Goal: Transaction & Acquisition: Purchase product/service

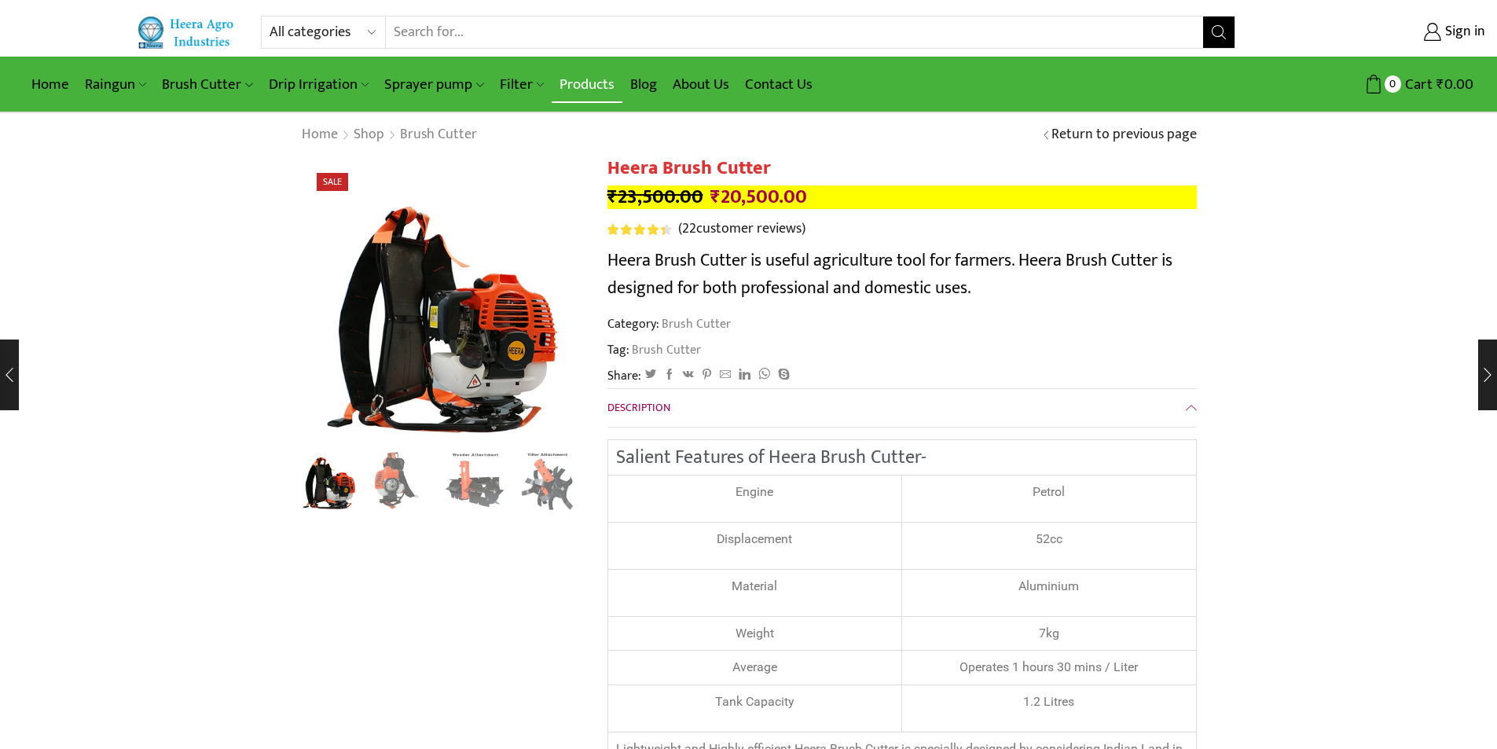
click at [592, 80] on link "Products" at bounding box center [587, 84] width 71 height 37
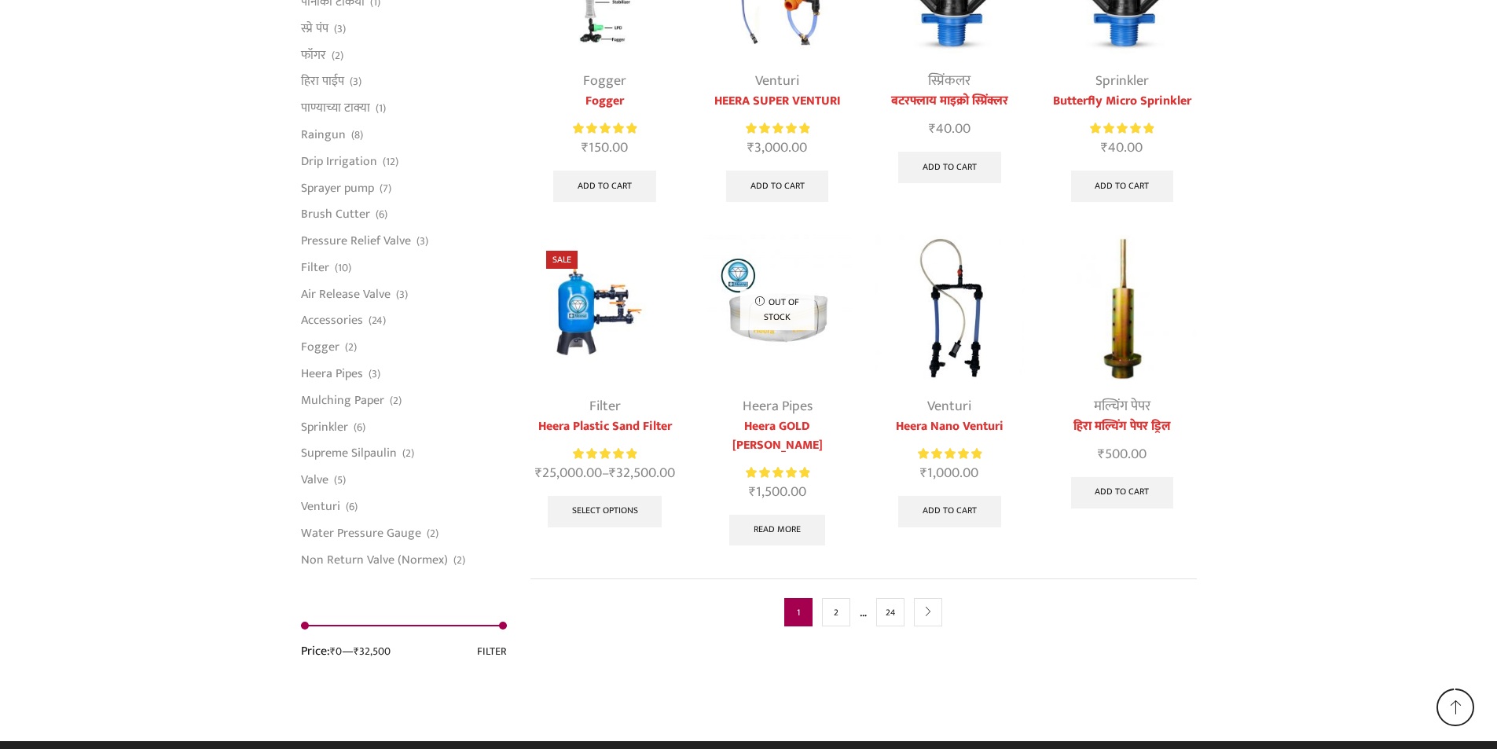
scroll to position [3893, 0]
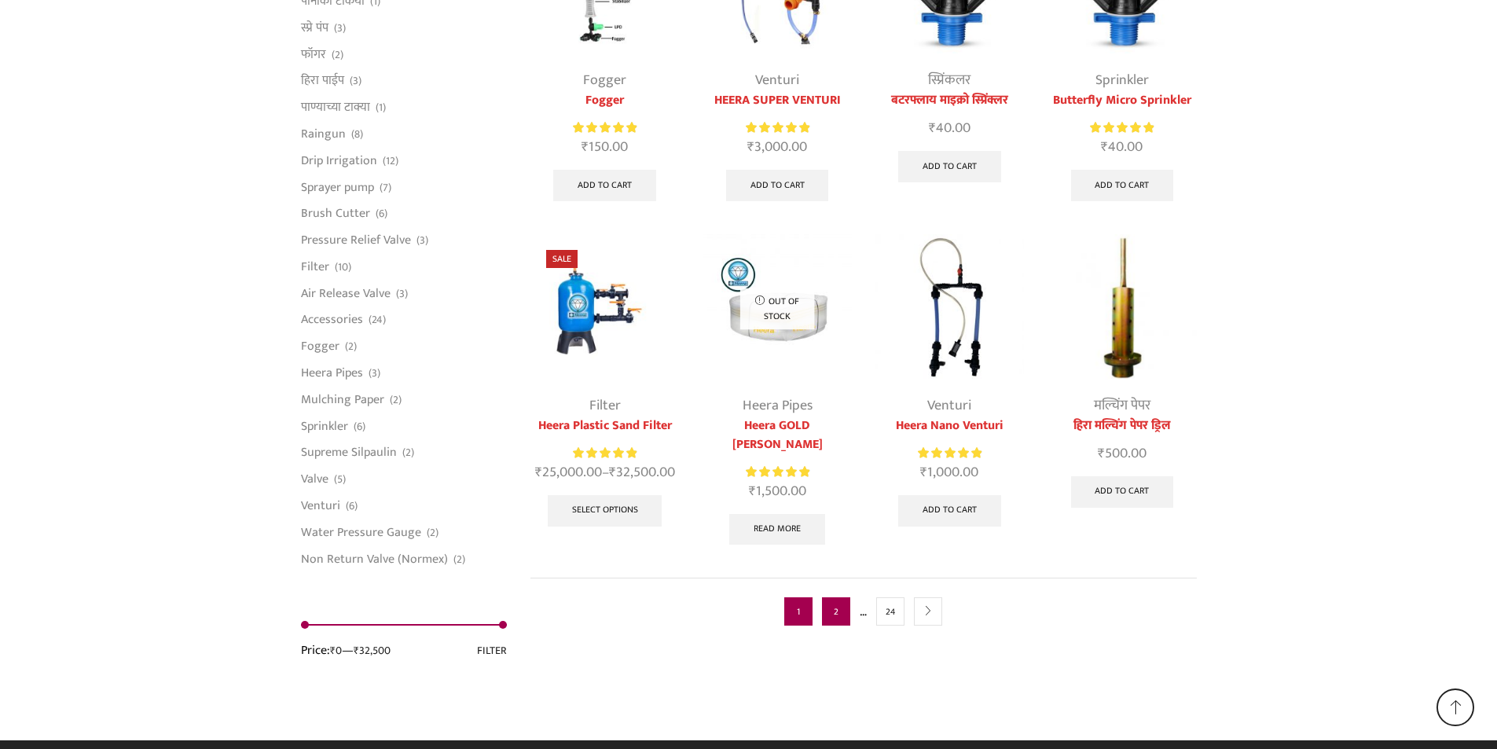
click at [831, 597] on link "2" at bounding box center [836, 611] width 28 height 28
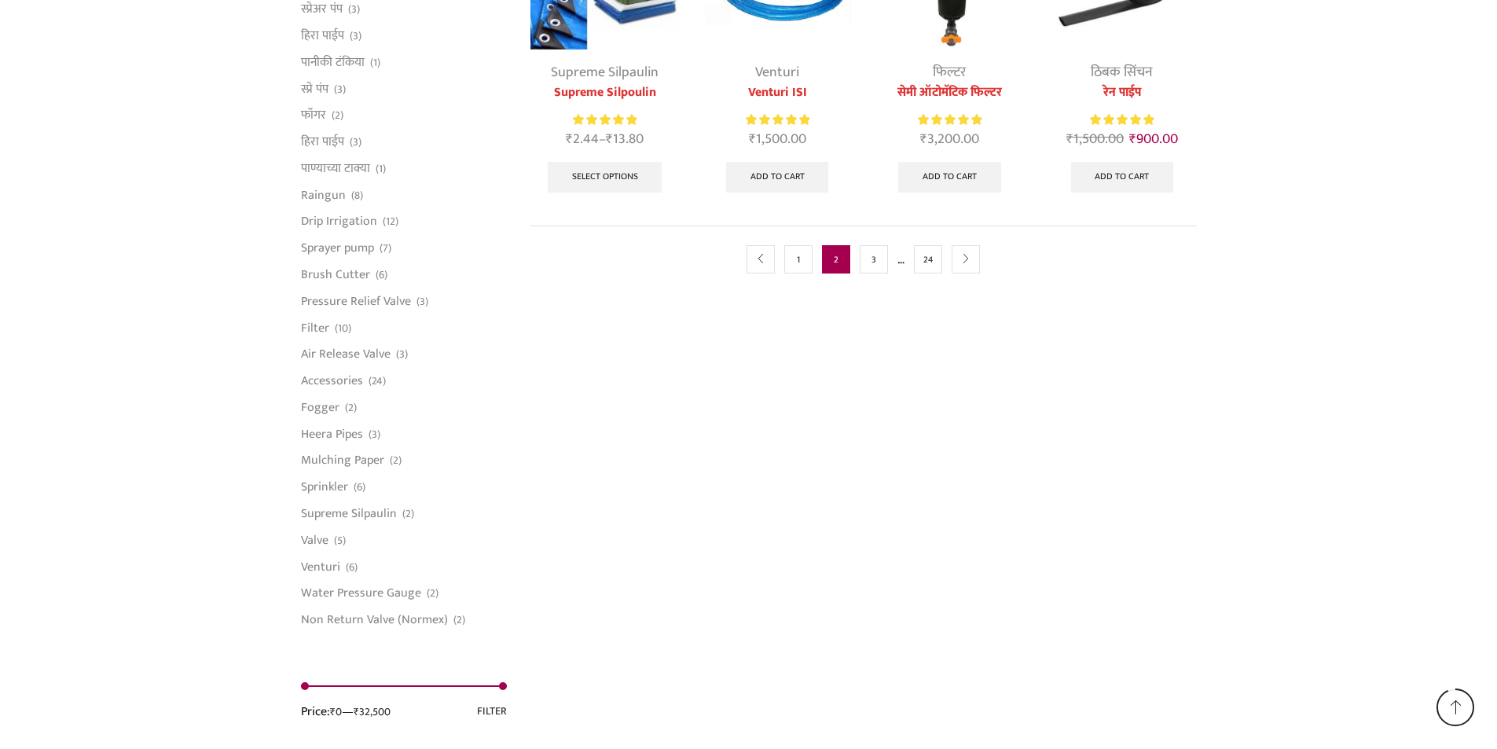
scroll to position [1022, 0]
click at [875, 251] on link "3" at bounding box center [874, 258] width 28 height 28
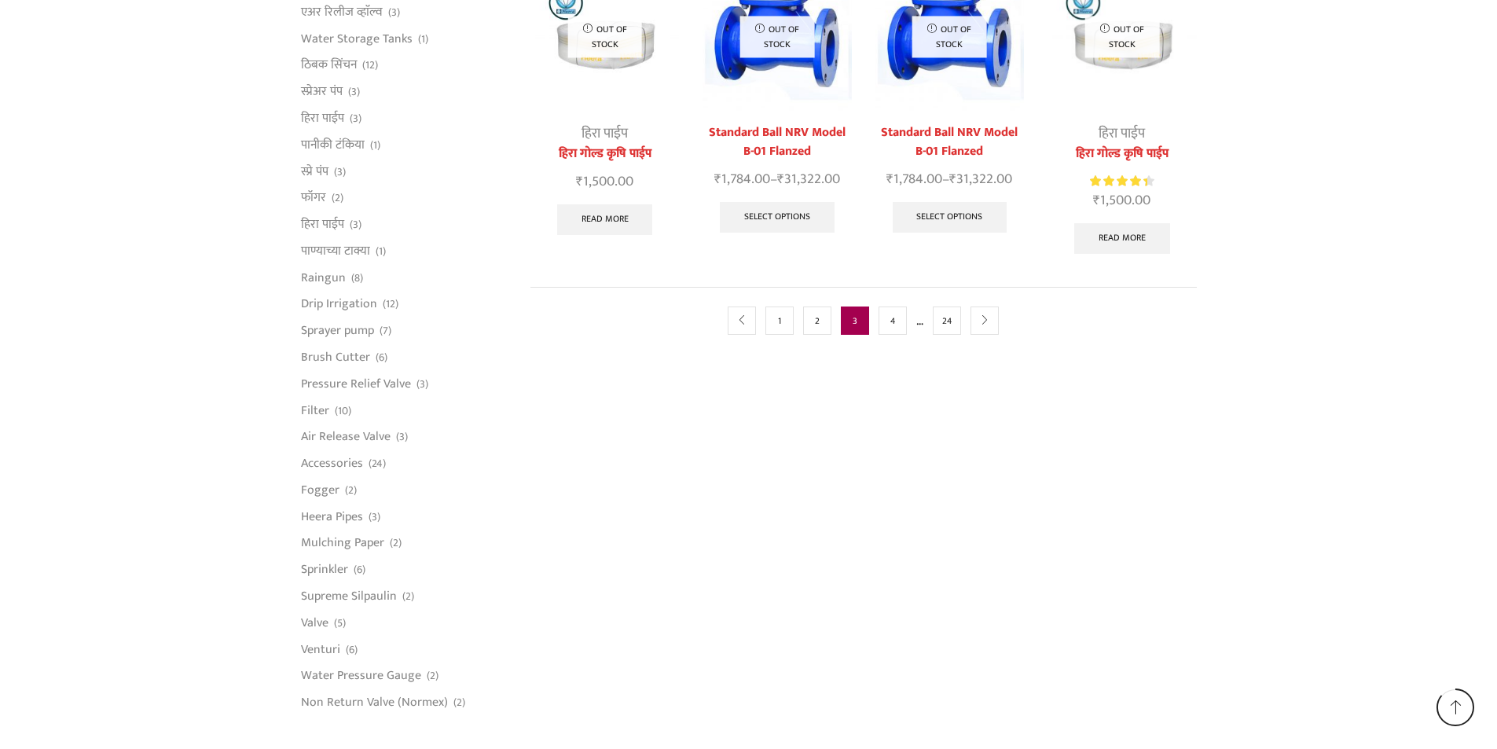
scroll to position [943, 0]
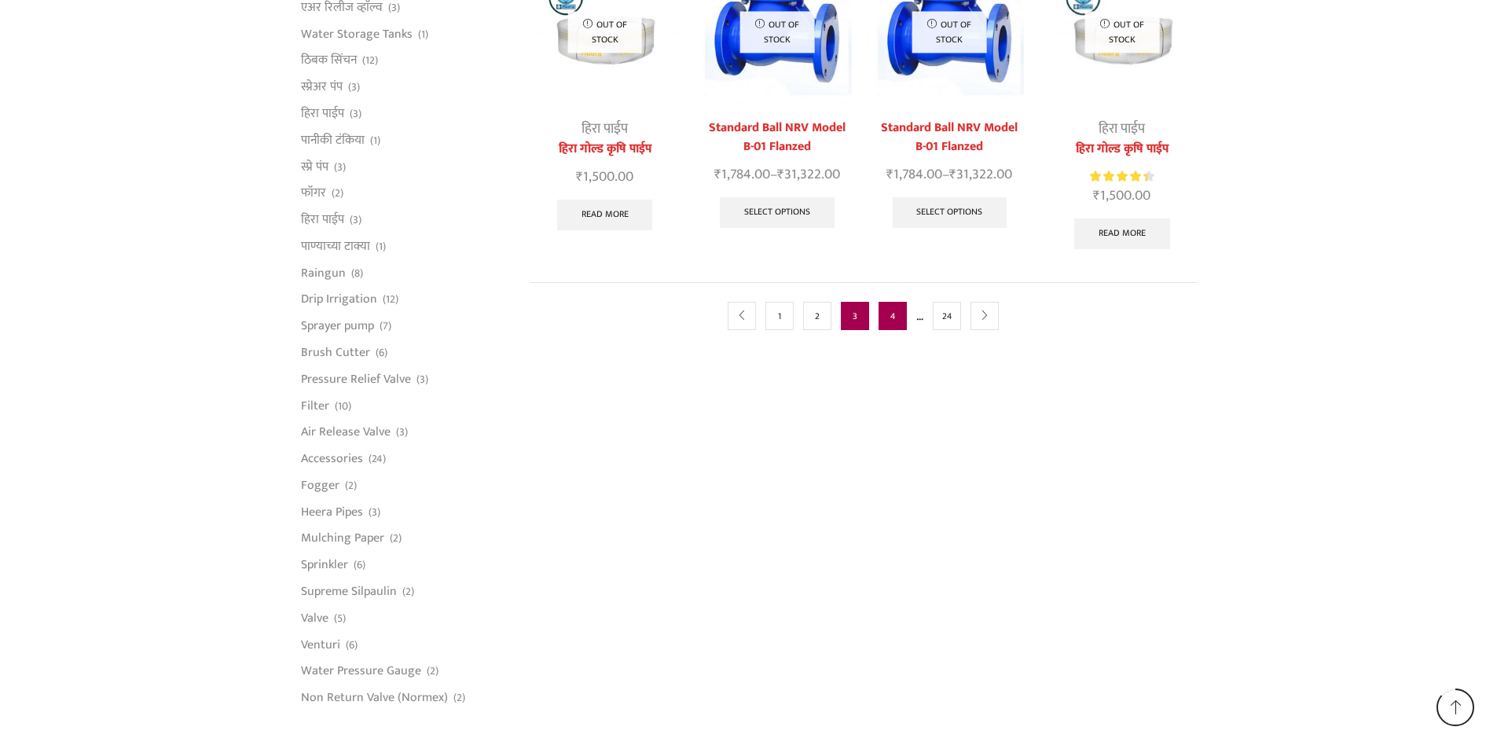
click at [895, 302] on link "4" at bounding box center [893, 316] width 28 height 28
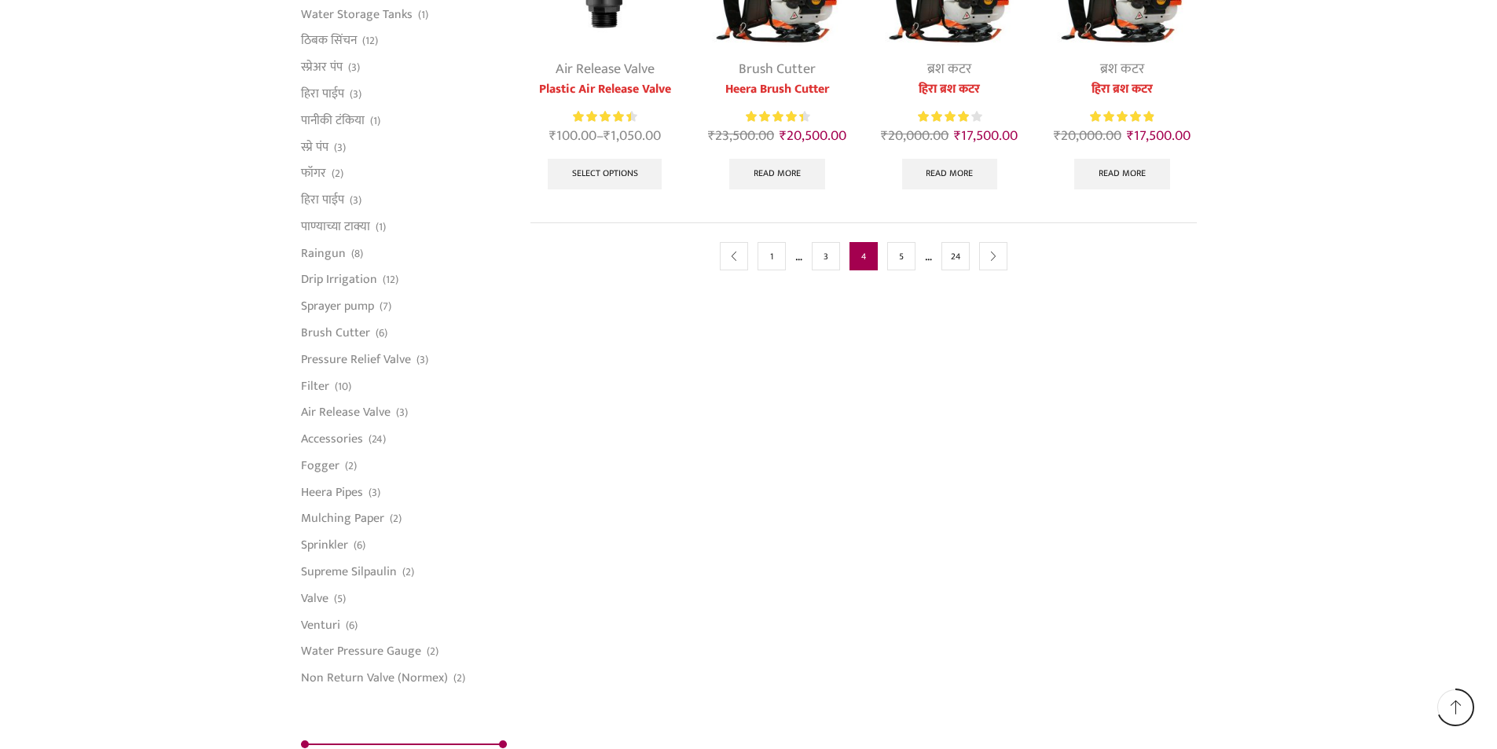
scroll to position [707, 0]
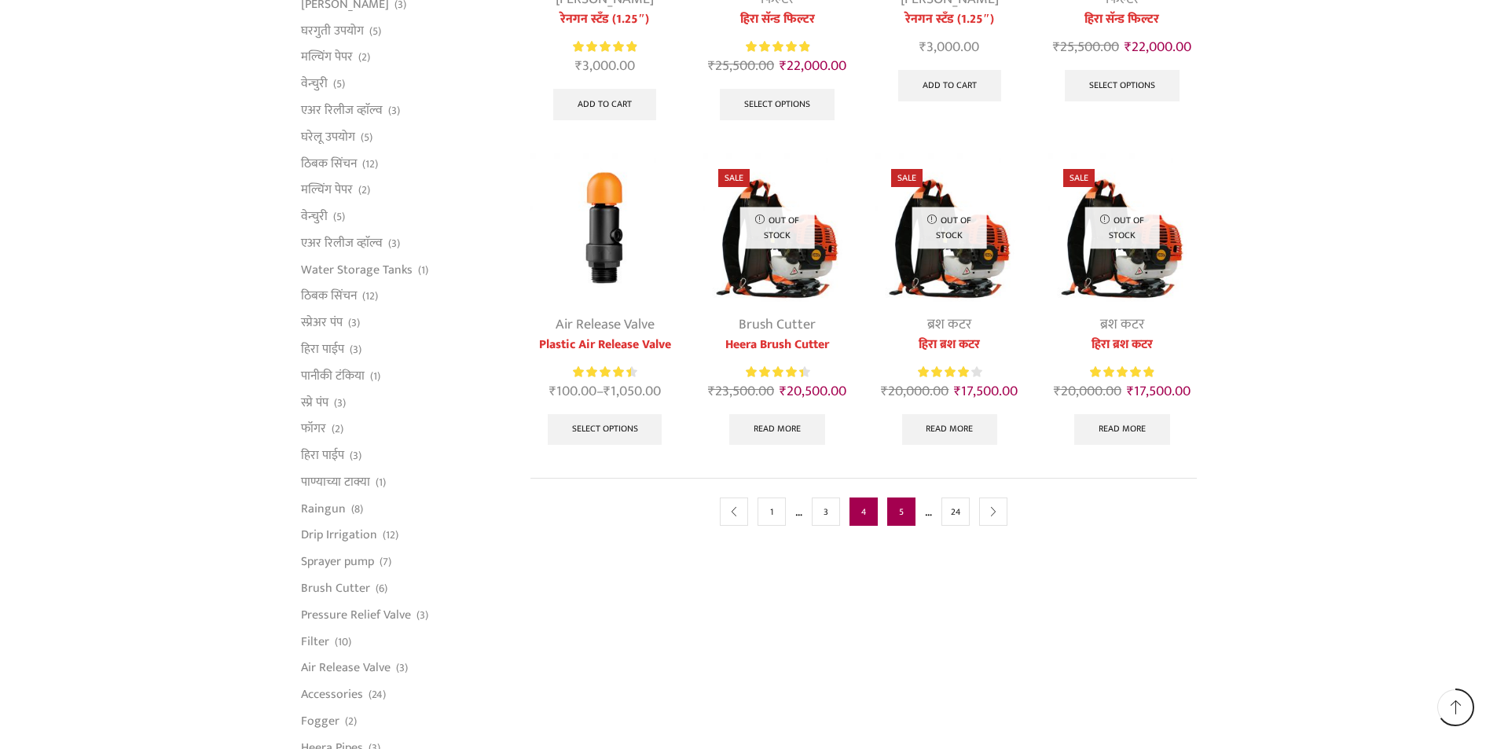
click at [898, 512] on link "5" at bounding box center [901, 511] width 28 height 28
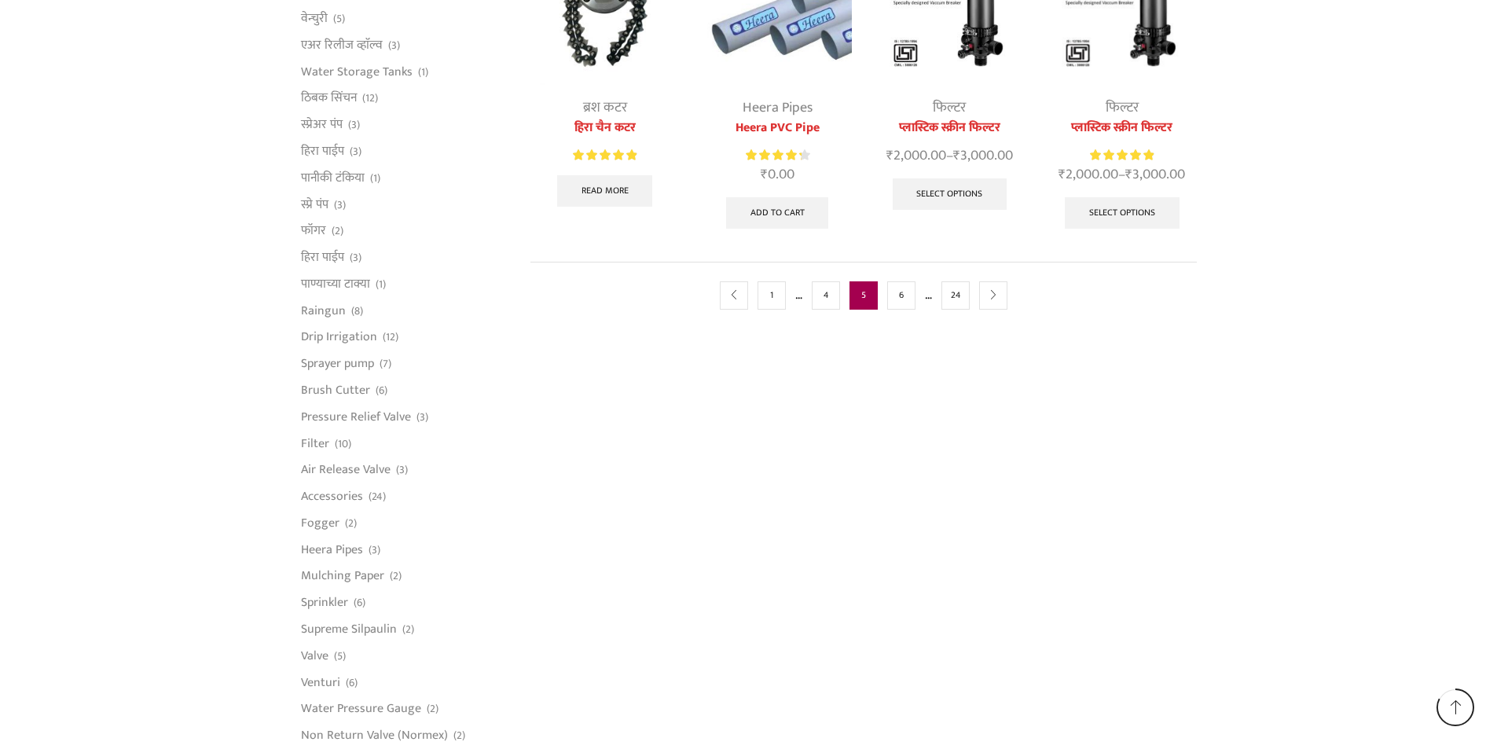
scroll to position [943, 0]
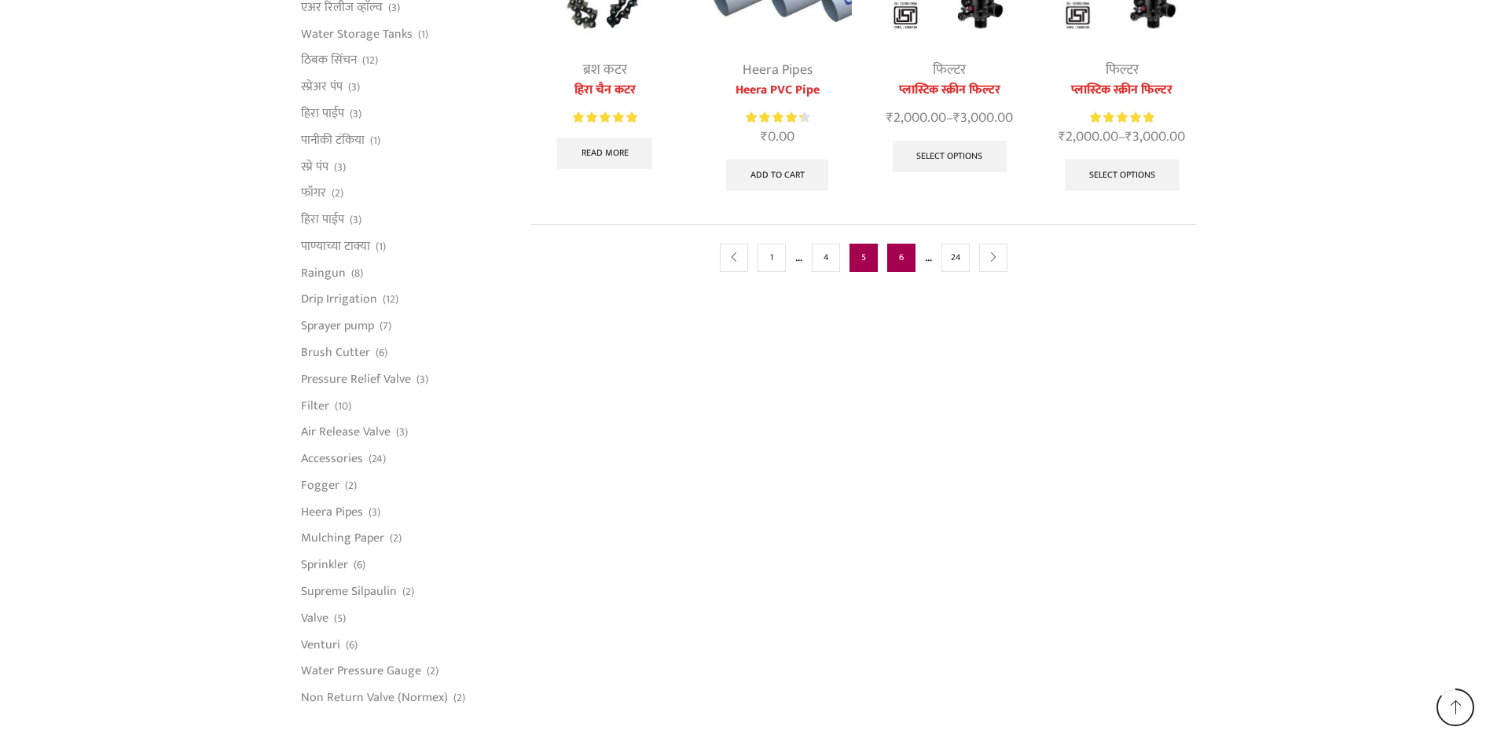
click at [899, 252] on link "6" at bounding box center [901, 258] width 28 height 28
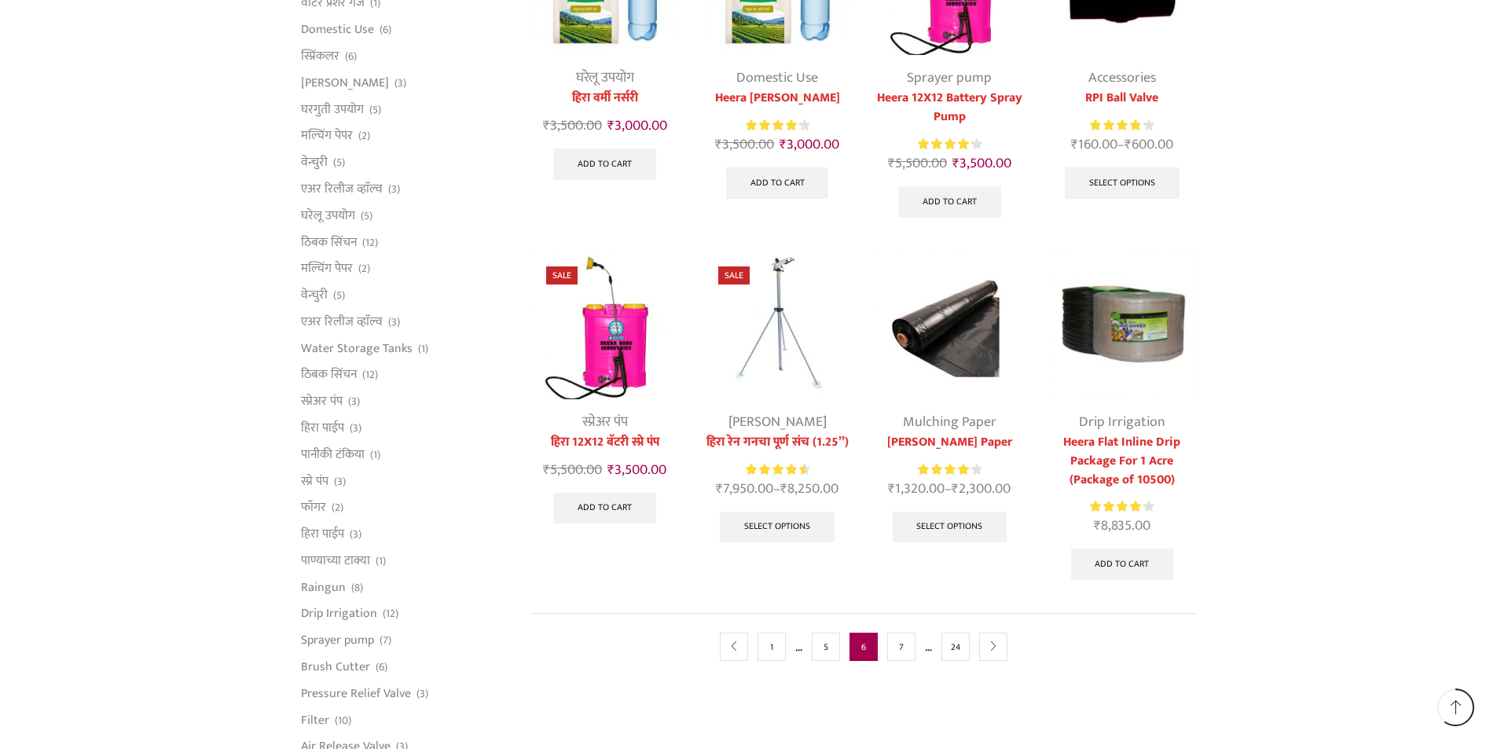
scroll to position [707, 0]
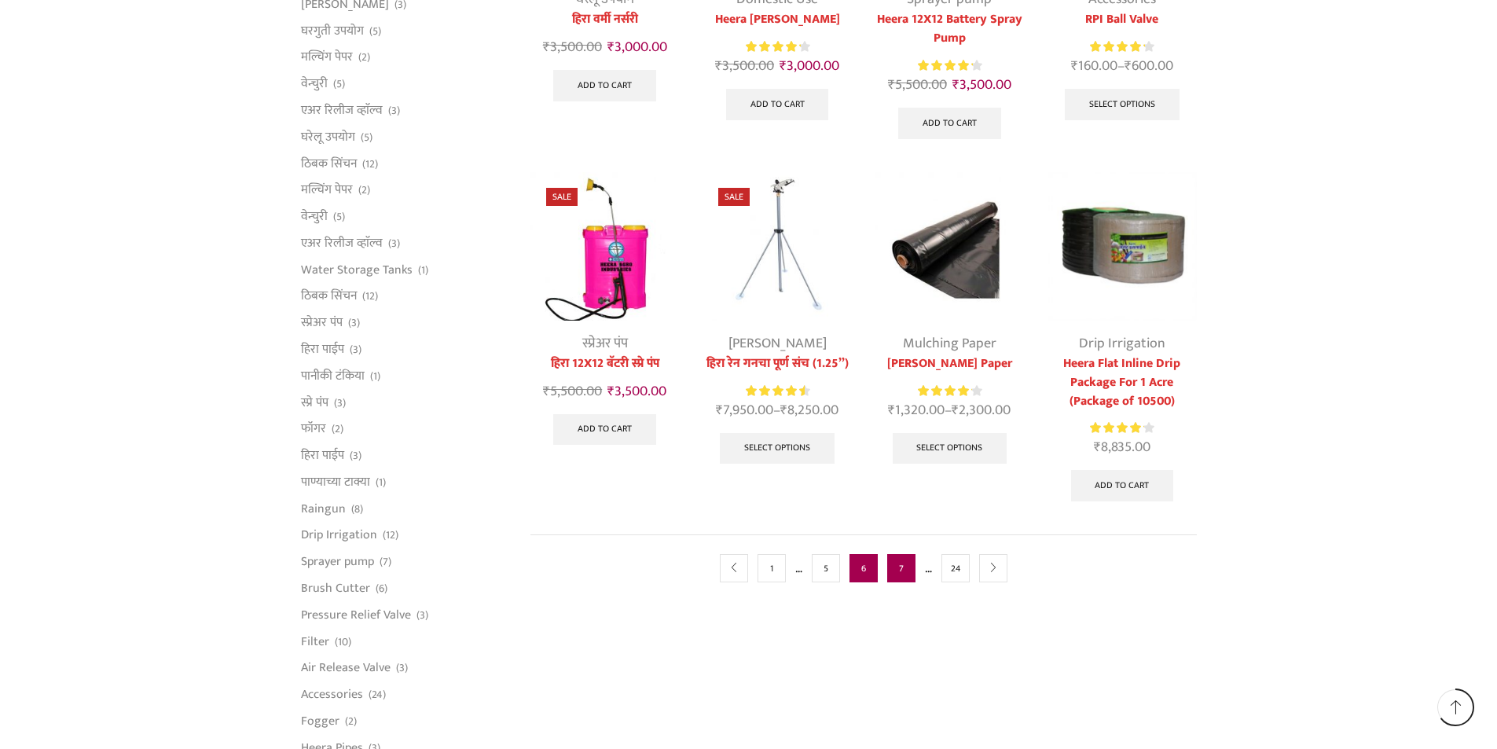
click at [899, 571] on link "7" at bounding box center [901, 568] width 28 height 28
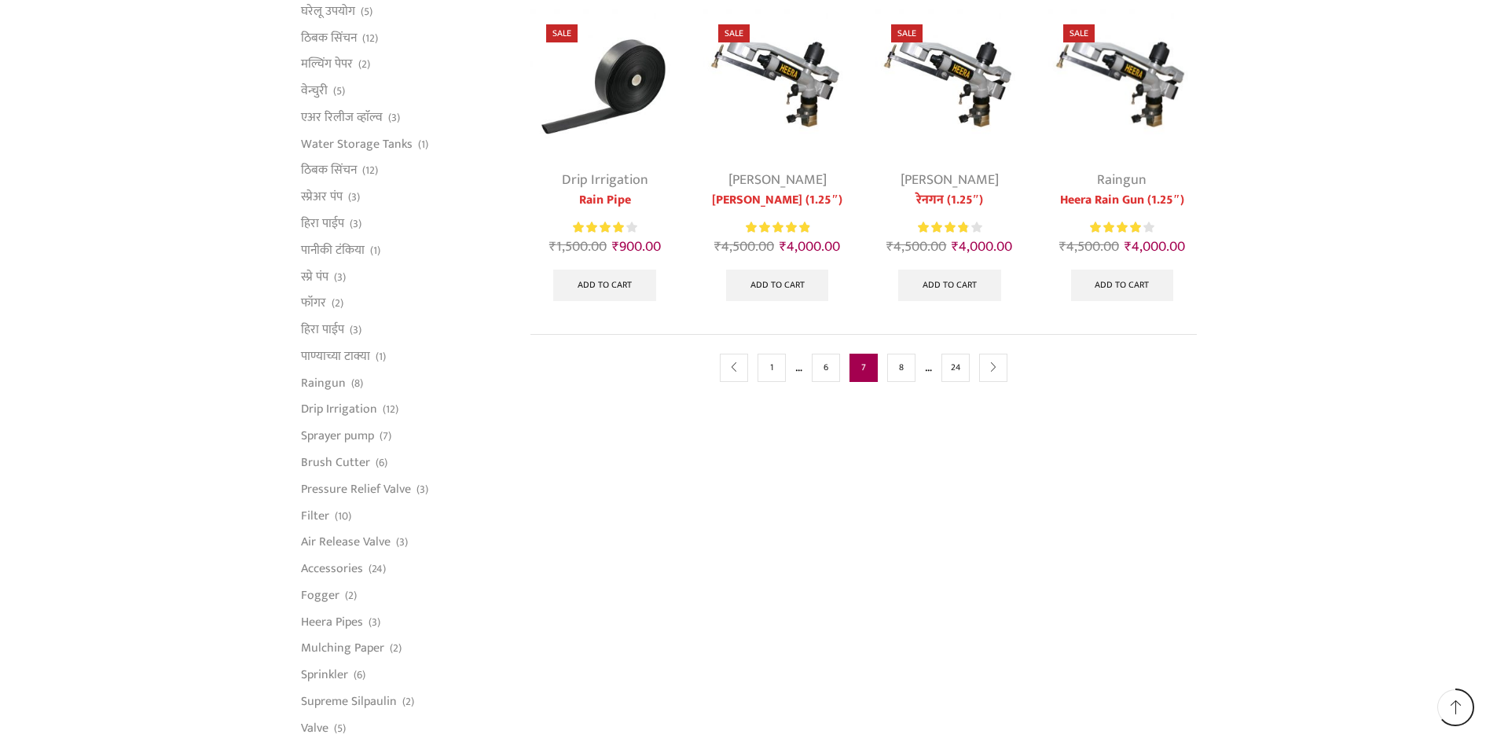
scroll to position [864, 0]
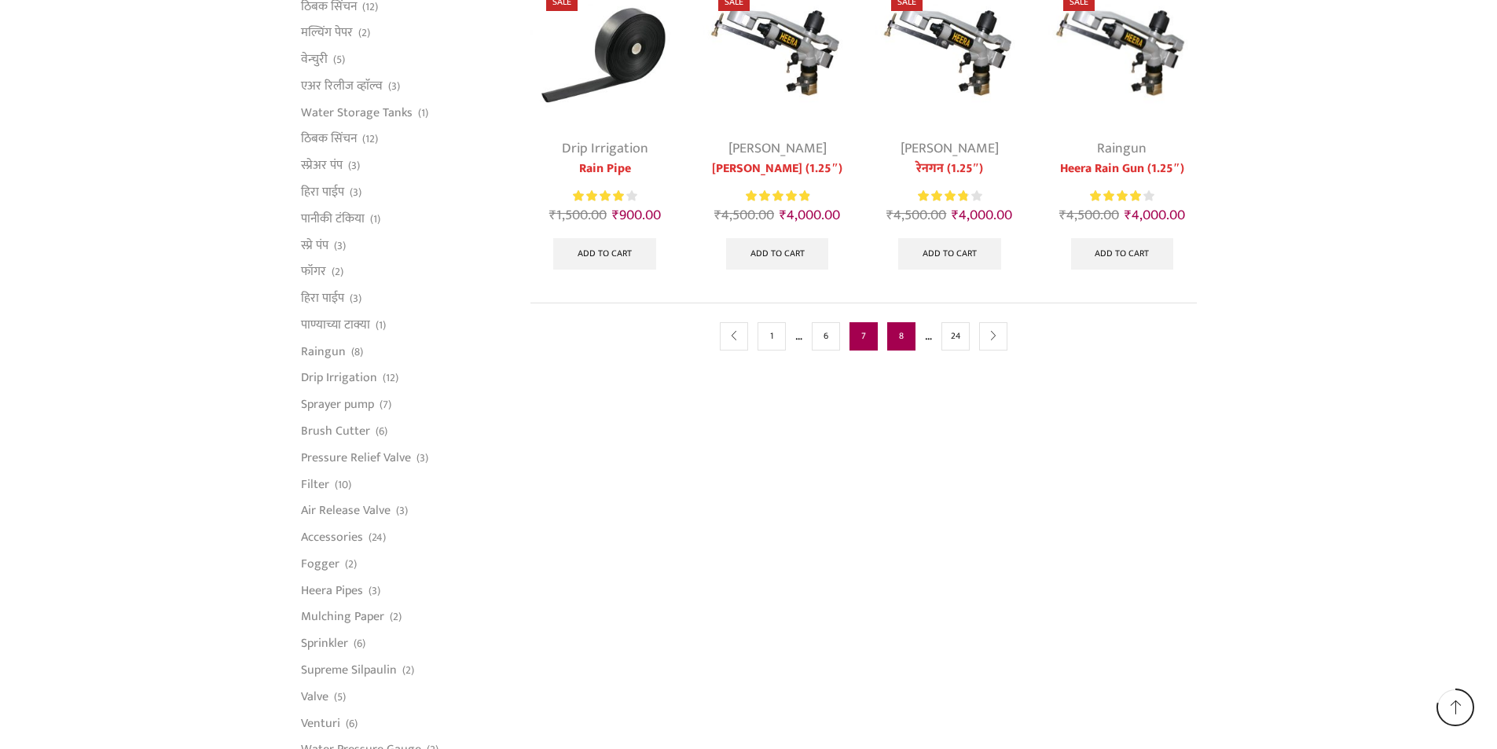
click at [909, 336] on link "8" at bounding box center [901, 336] width 28 height 28
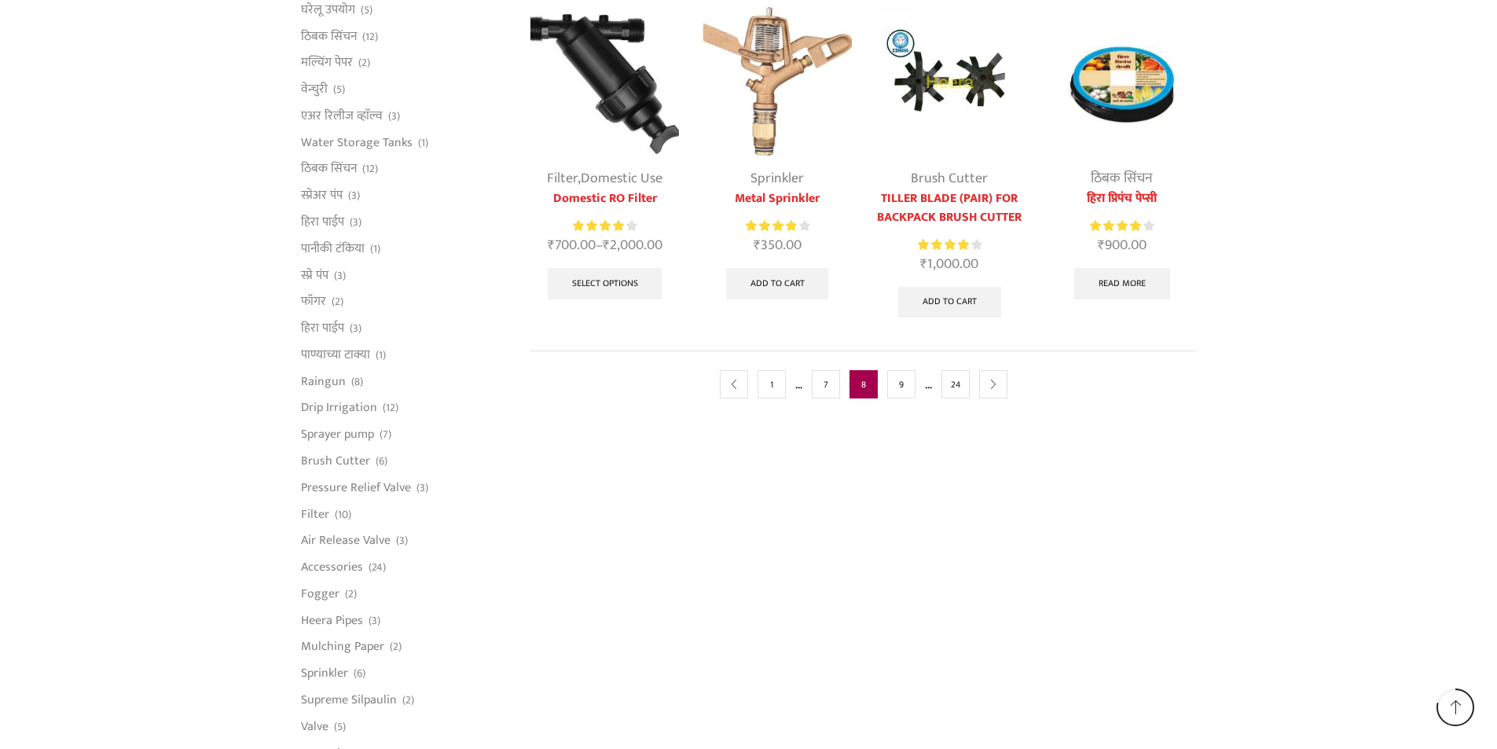
scroll to position [864, 0]
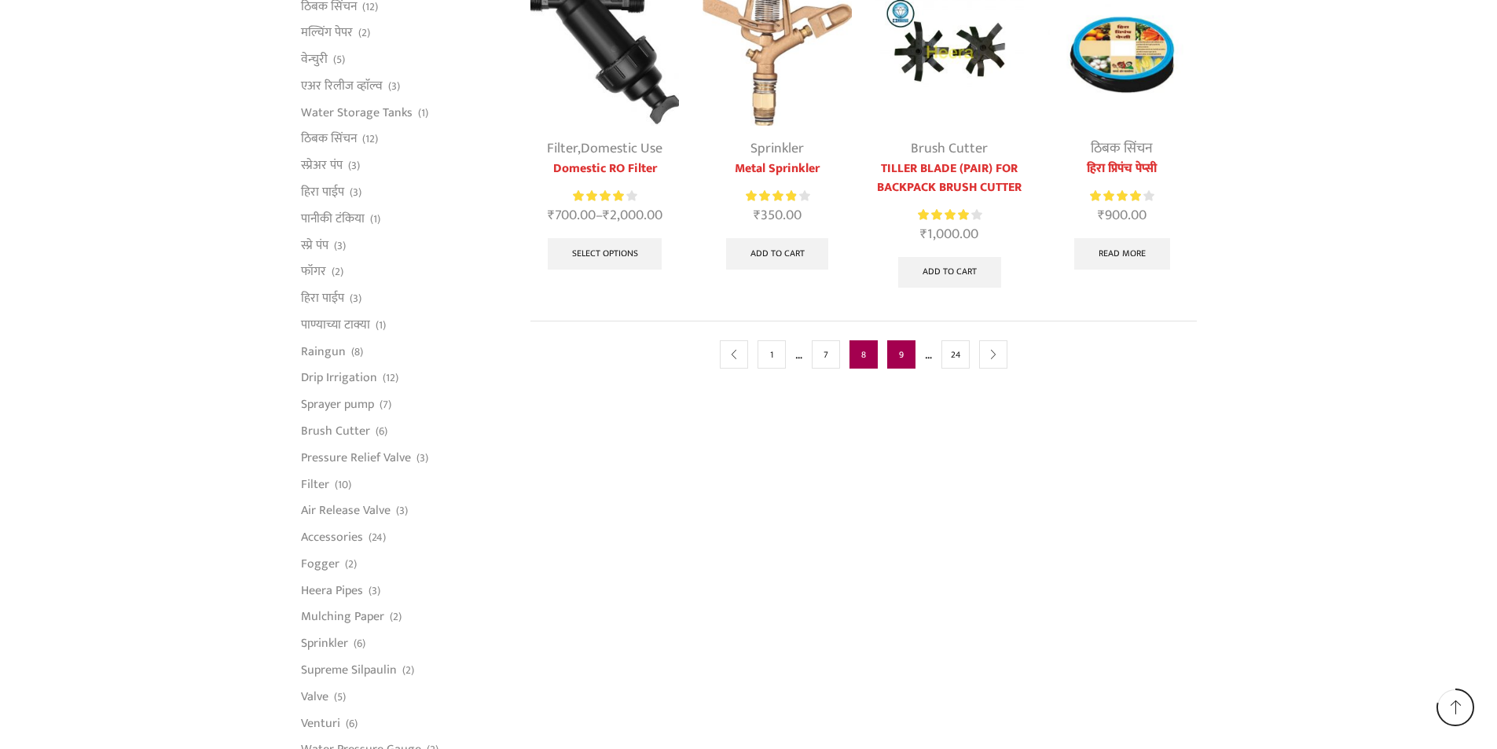
click at [909, 352] on link "9" at bounding box center [901, 354] width 28 height 28
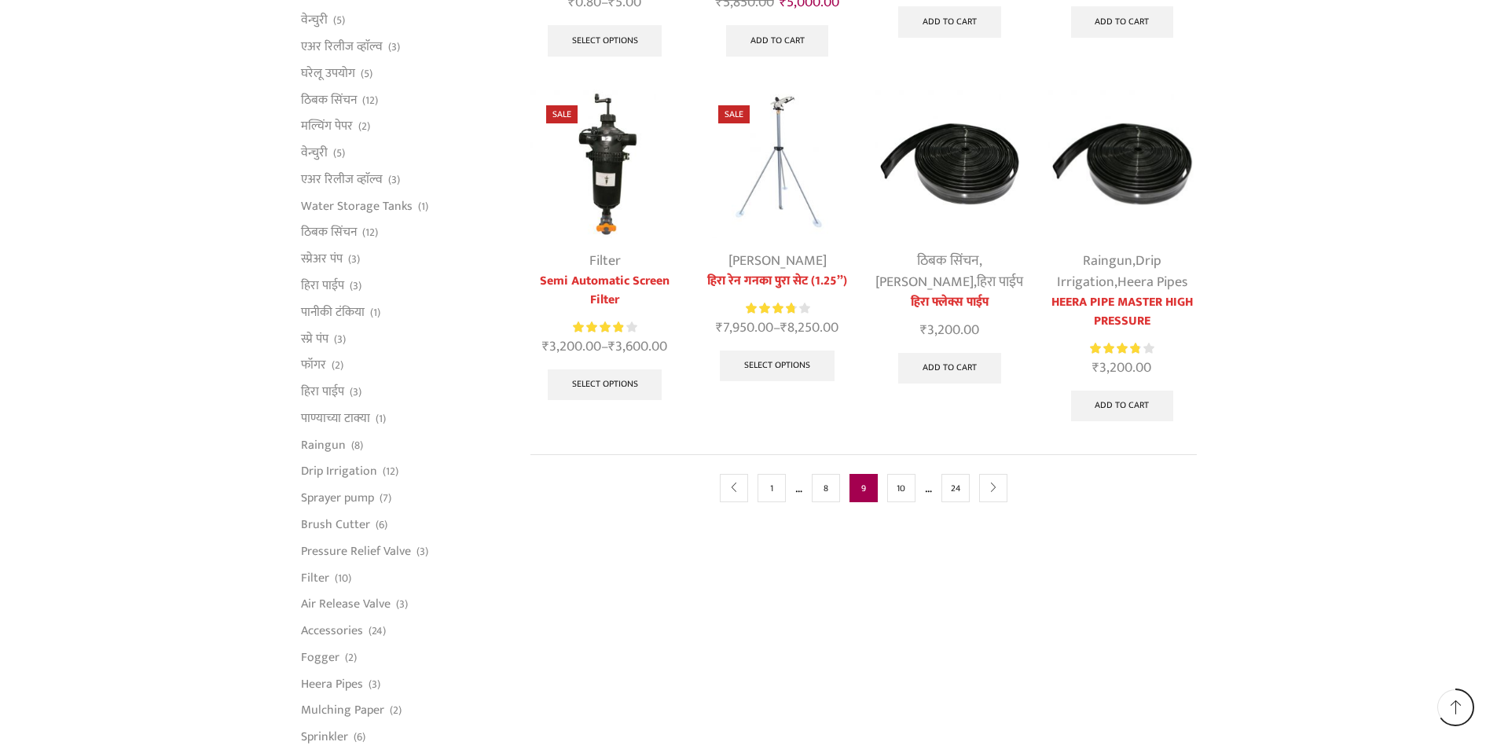
scroll to position [786, 0]
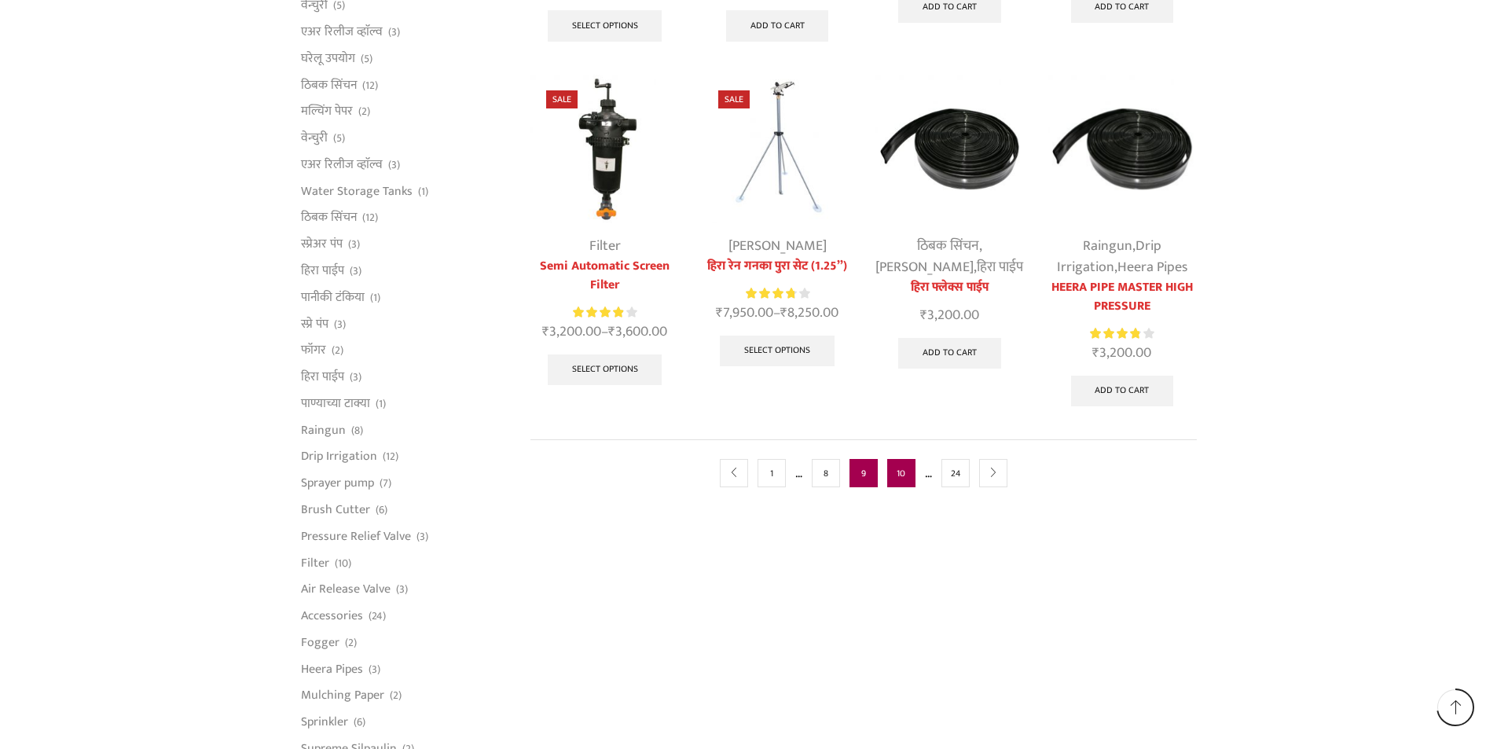
click at [903, 459] on link "10" at bounding box center [901, 473] width 28 height 28
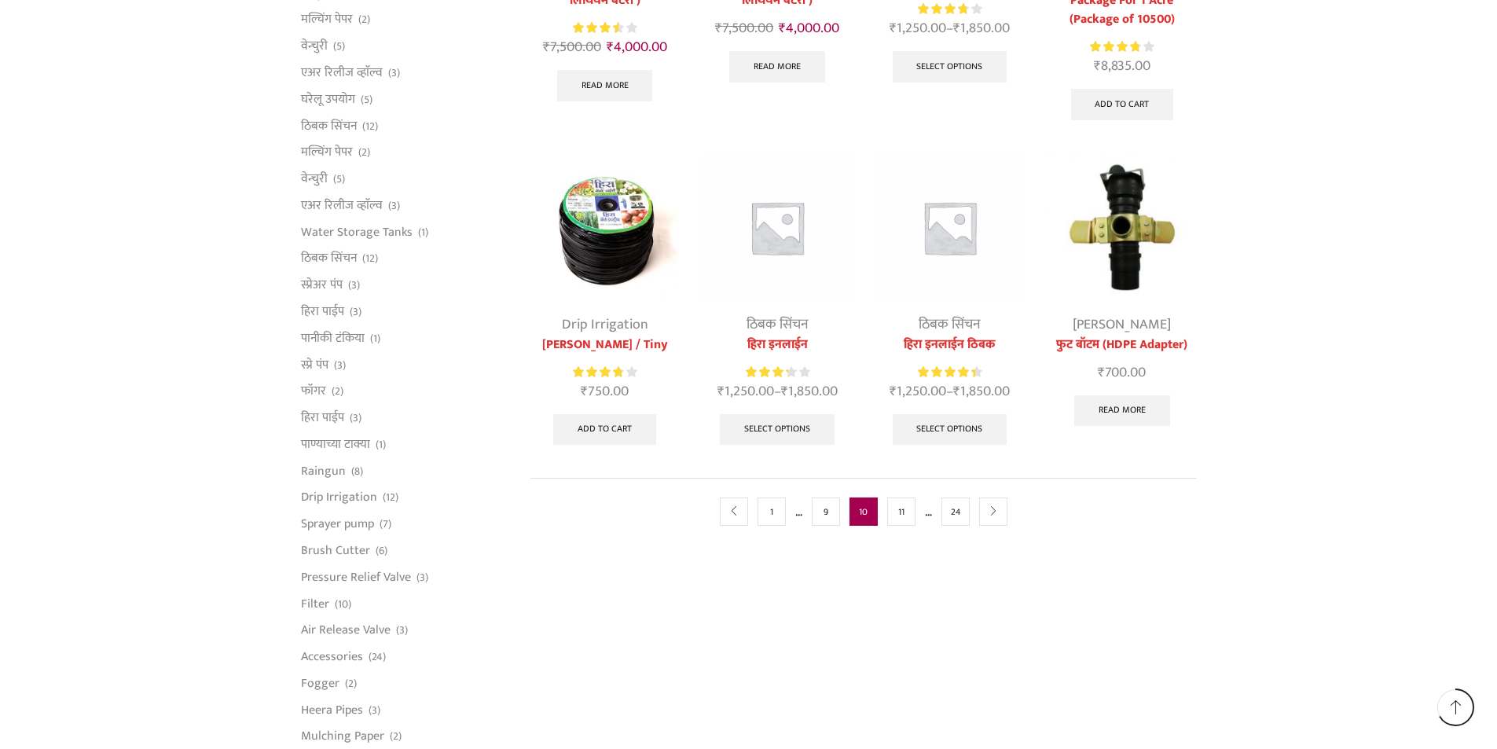
scroll to position [786, 0]
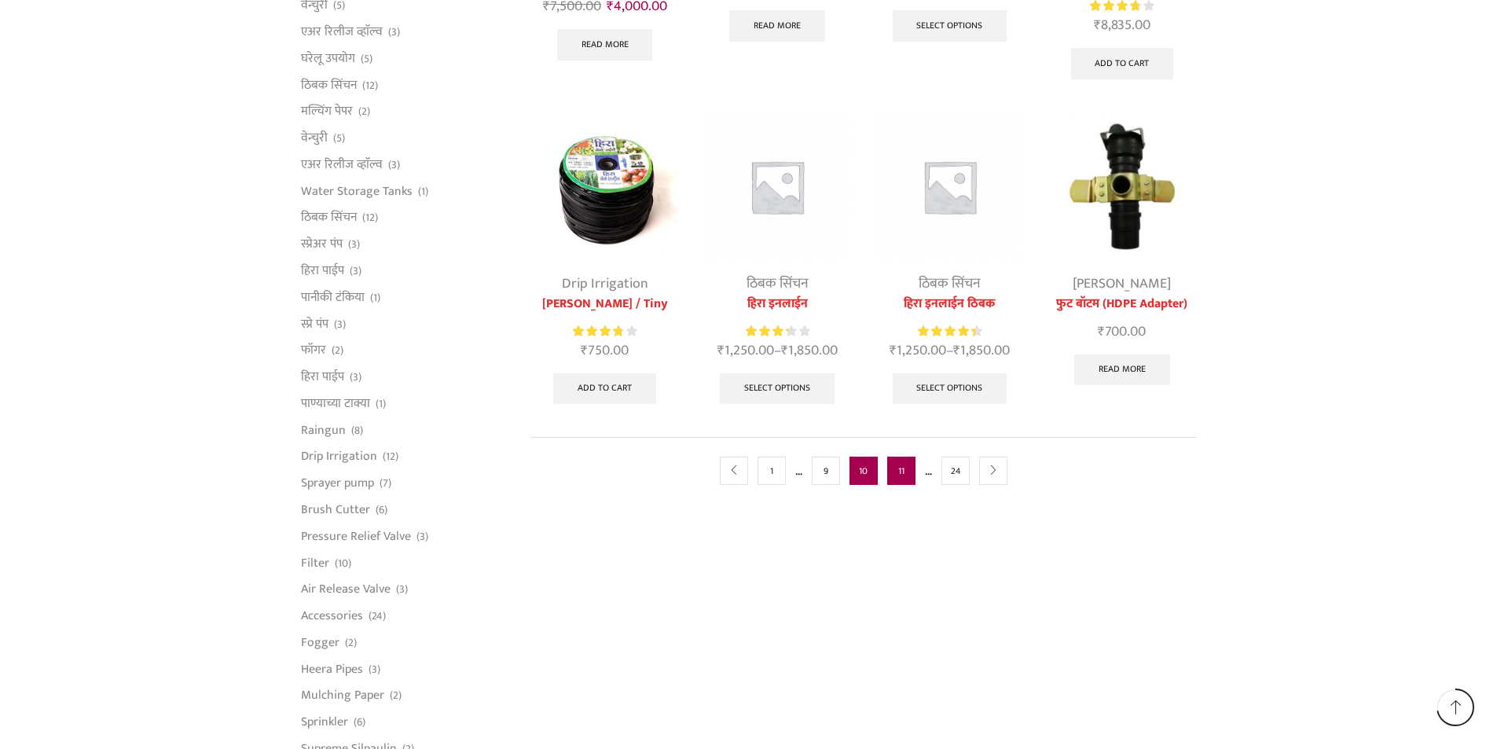
click at [905, 472] on link "11" at bounding box center [901, 471] width 28 height 28
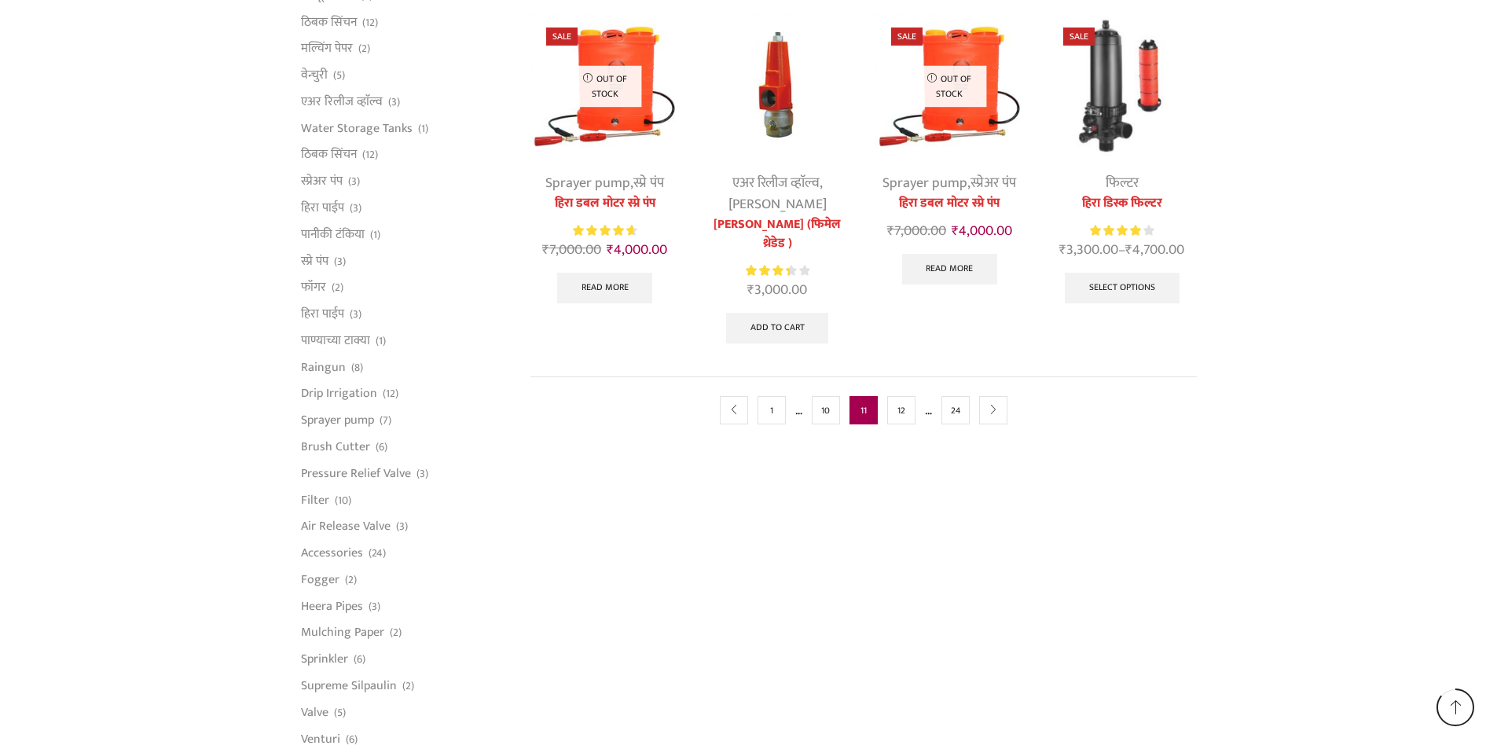
scroll to position [943, 0]
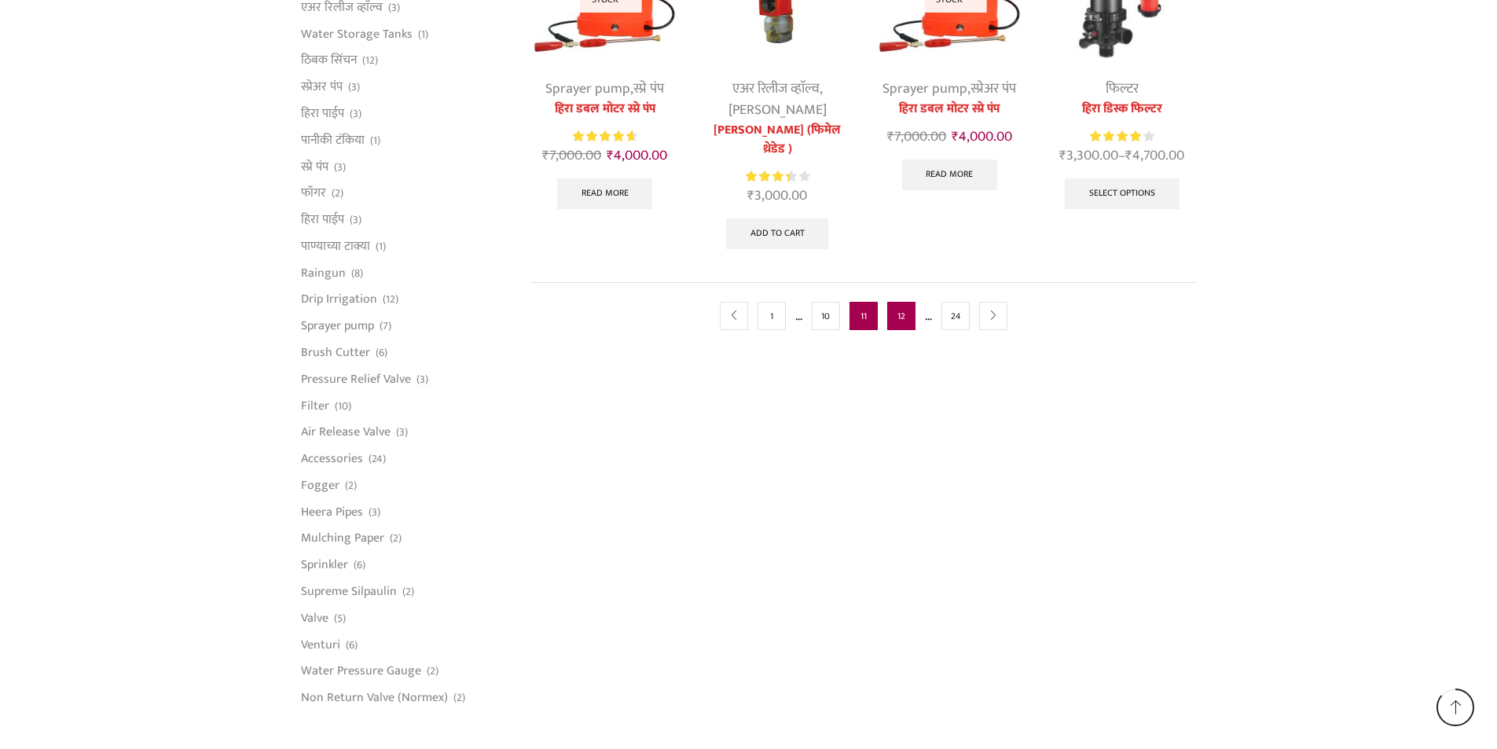
click at [905, 320] on link "12" at bounding box center [901, 316] width 28 height 28
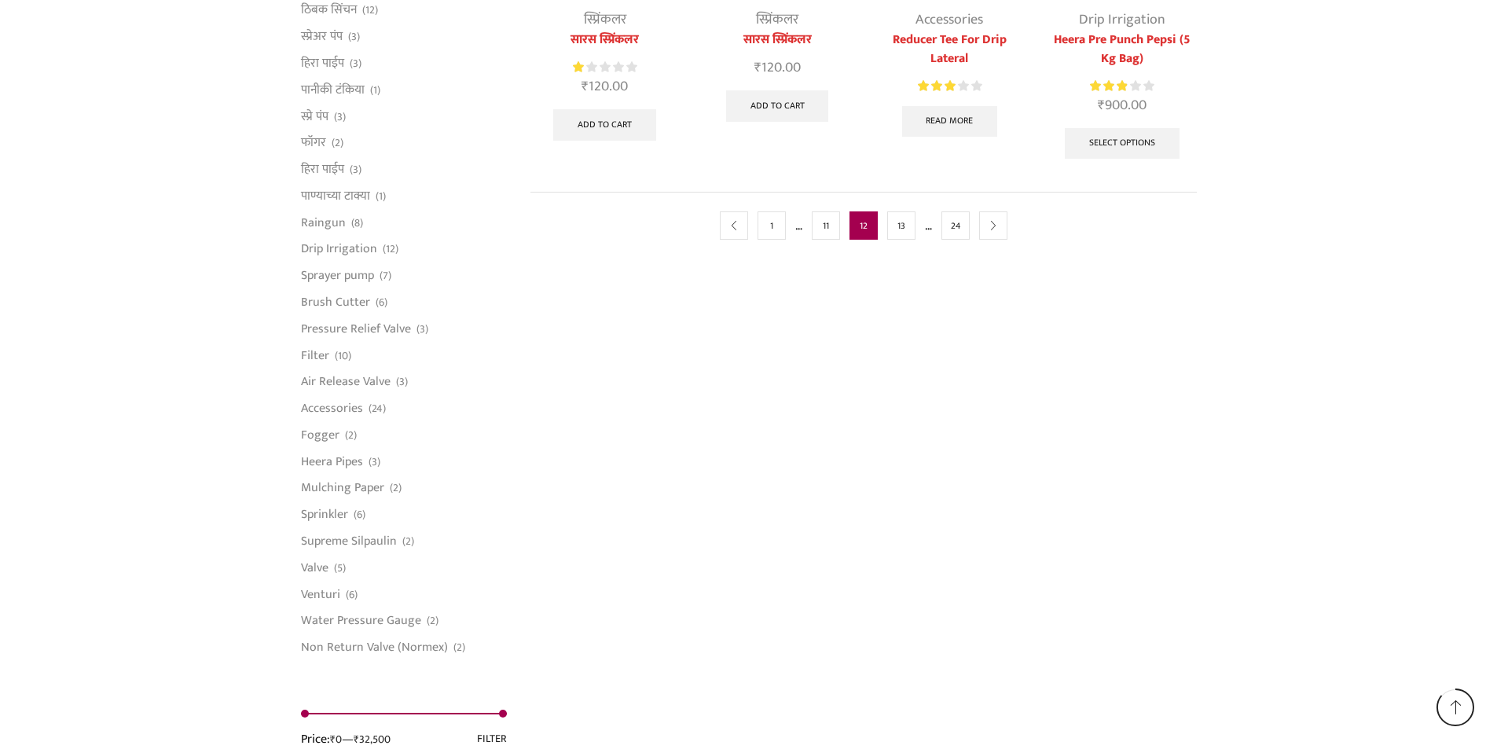
scroll to position [1022, 0]
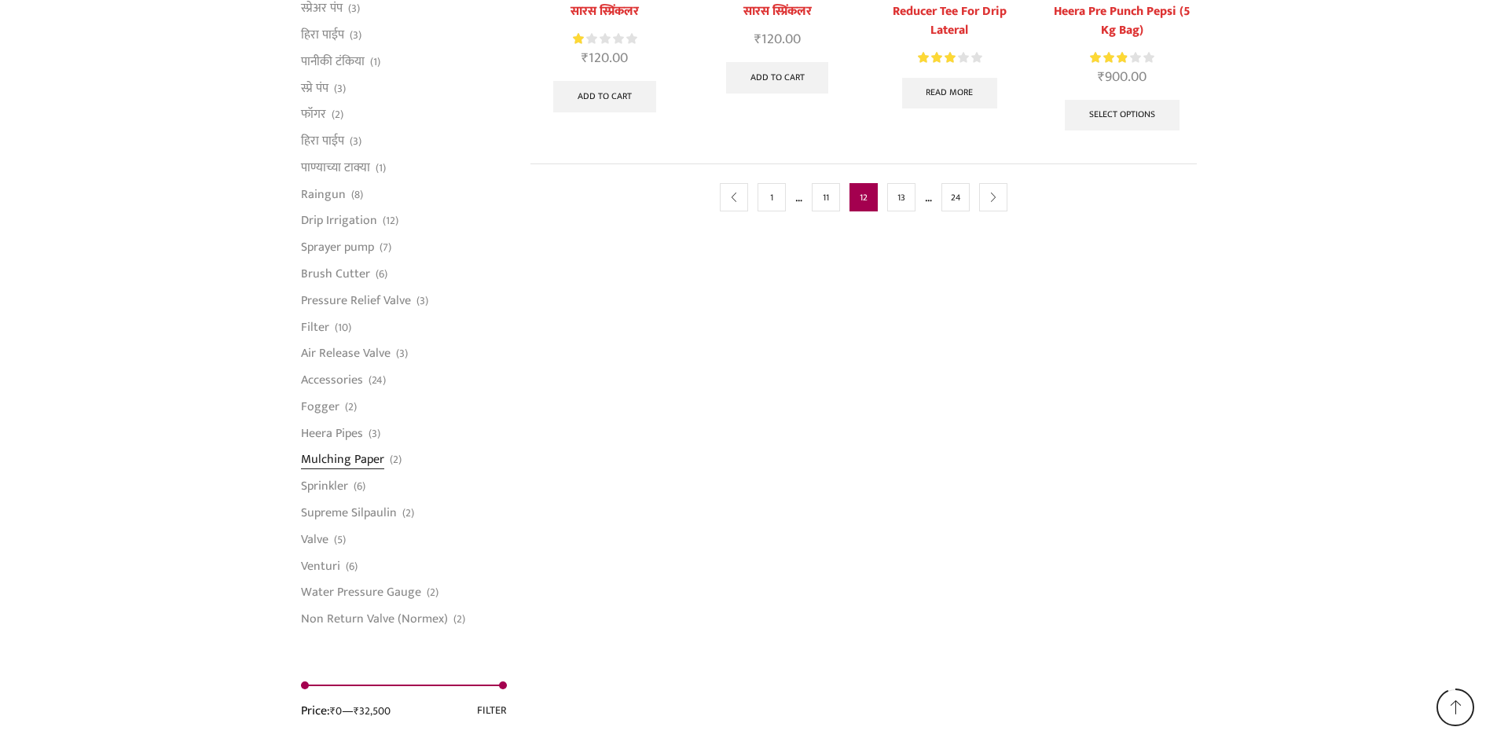
click at [340, 457] on link "Mulching Paper" at bounding box center [342, 459] width 83 height 27
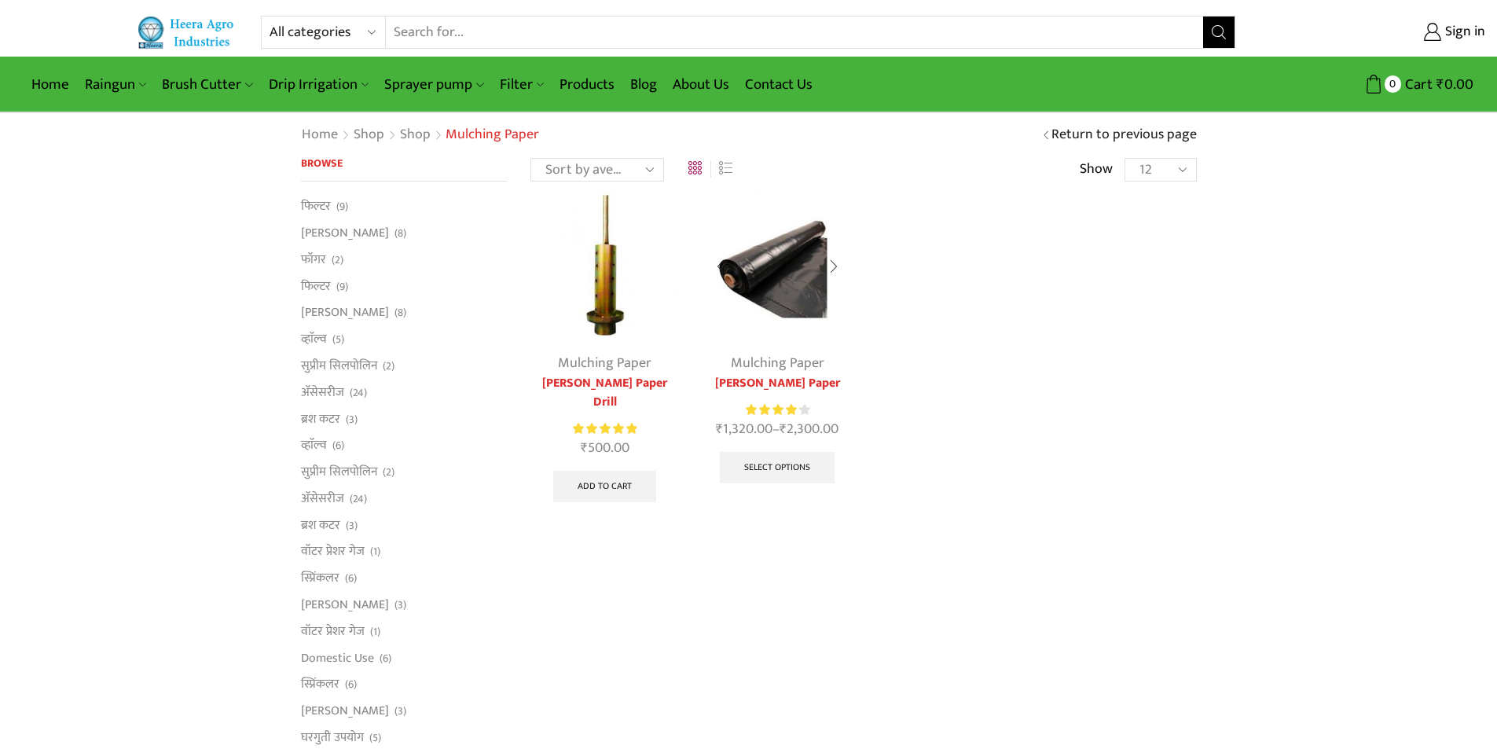
click at [773, 269] on img at bounding box center [777, 265] width 149 height 149
